Goal: Navigation & Orientation: Find specific page/section

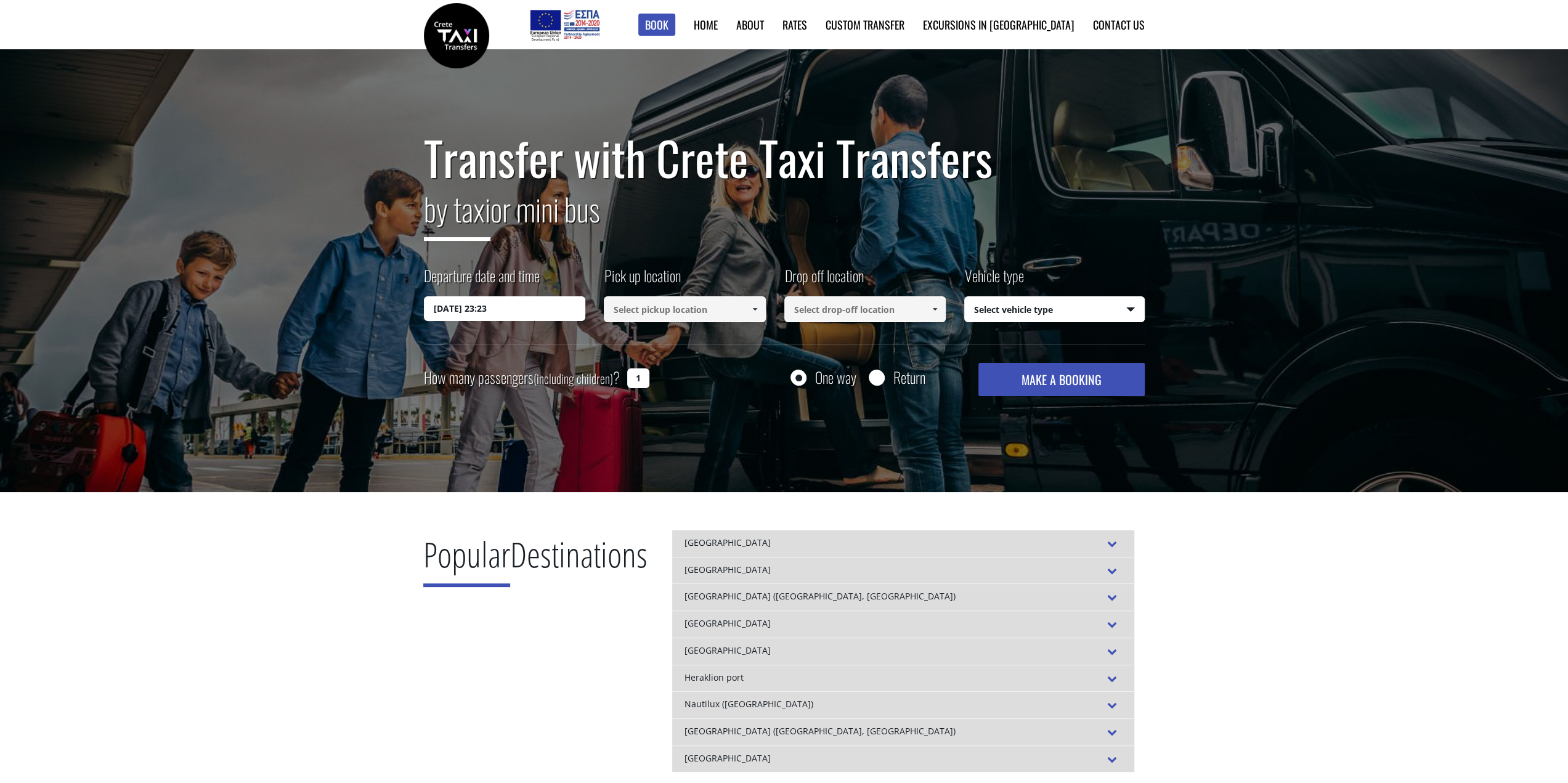
drag, startPoint x: 0, startPoint y: 0, endPoint x: 1023, endPoint y: 18, distance: 1023.2
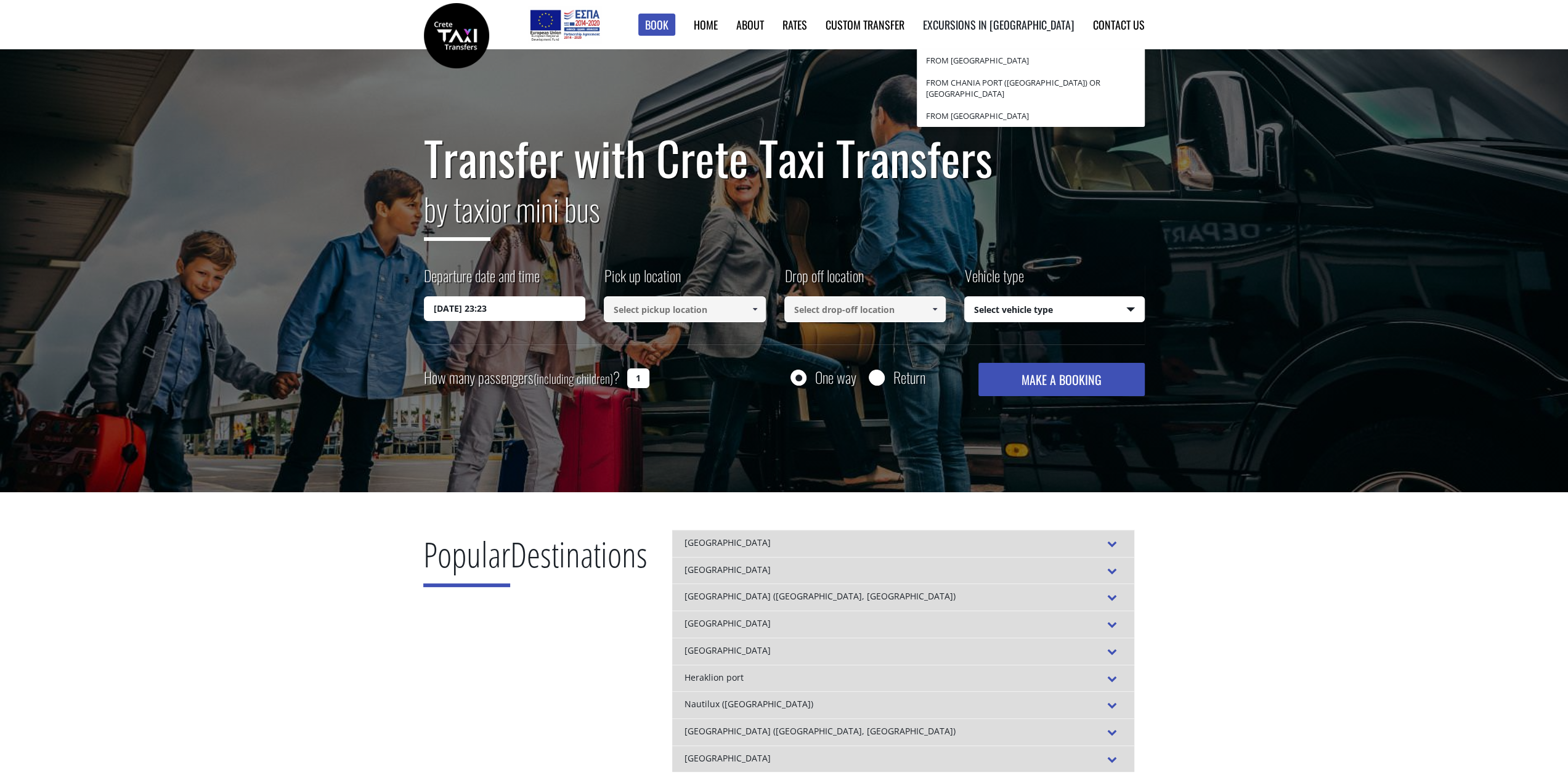
click at [1023, 18] on link "Excursions in [GEOGRAPHIC_DATA]" at bounding box center [998, 24] width 151 height 16
